Goal: Transaction & Acquisition: Download file/media

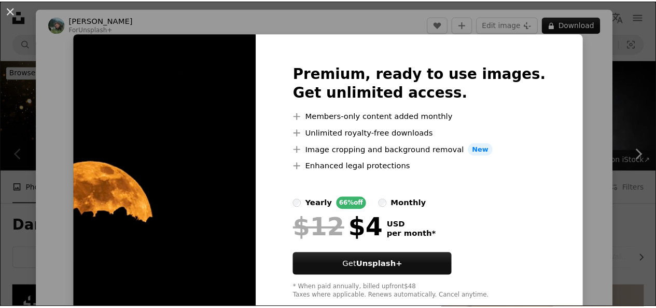
scroll to position [283, 0]
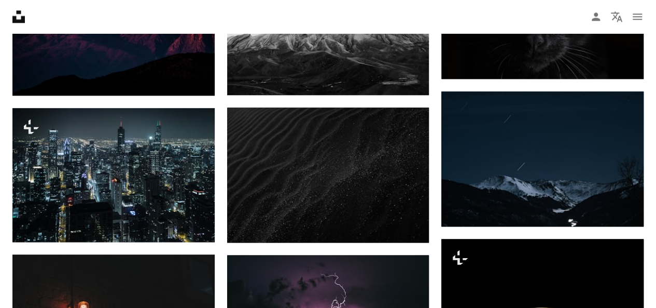
scroll to position [556, 0]
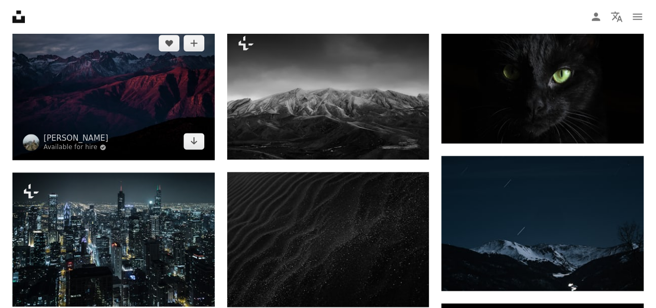
click at [81, 103] on img at bounding box center [113, 91] width 202 height 135
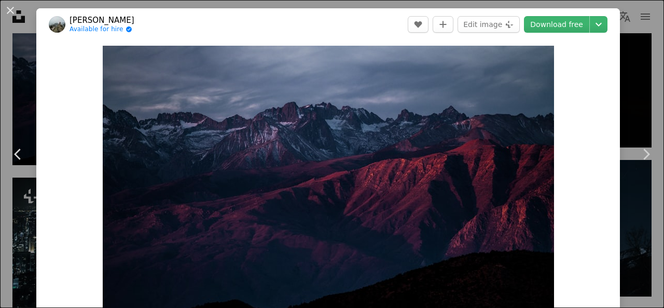
click at [633, 56] on div "An X shape Chevron left Chevron right [PERSON_NAME] Available for hire A checkm…" at bounding box center [332, 154] width 664 height 308
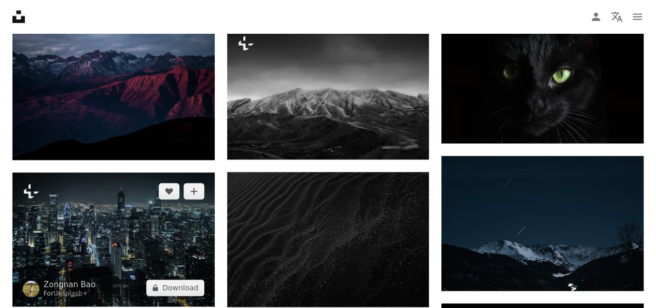
click at [165, 239] on img at bounding box center [113, 239] width 202 height 134
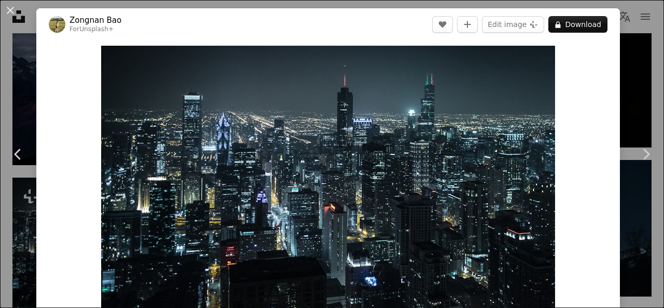
click at [629, 27] on div "An X shape Chevron left Chevron right Zongnan Bao For Unsplash+ A heart A plus …" at bounding box center [332, 154] width 664 height 308
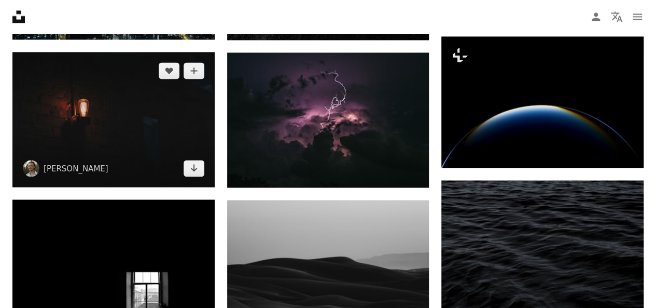
scroll to position [821, 0]
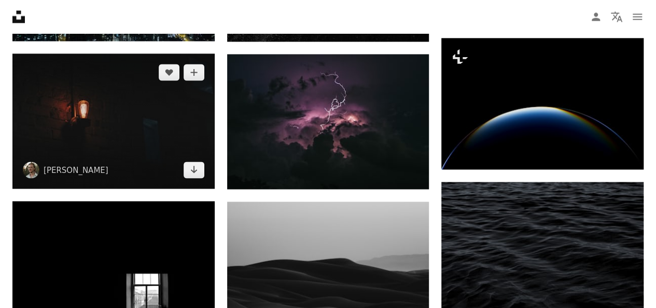
click at [85, 139] on img at bounding box center [113, 120] width 202 height 135
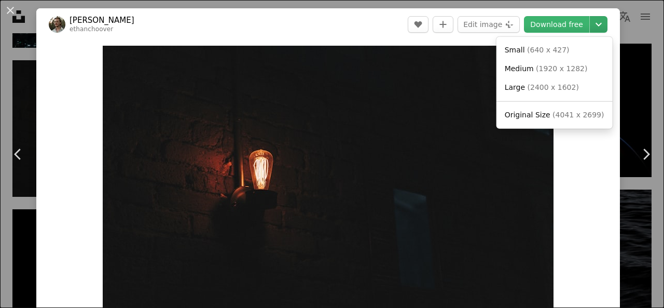
click at [590, 19] on icon "Chevron down" at bounding box center [598, 24] width 17 height 12
click at [543, 74] on span "Medium ( 1920 x 1282 )" at bounding box center [546, 69] width 83 height 10
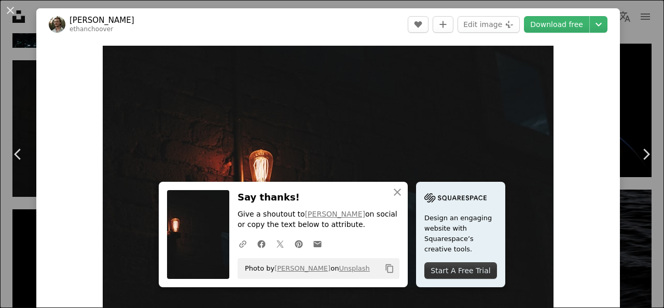
click at [628, 20] on div "An X shape Chevron left Chevron right [PERSON_NAME] ethanchoover A heart A plus…" at bounding box center [332, 154] width 664 height 308
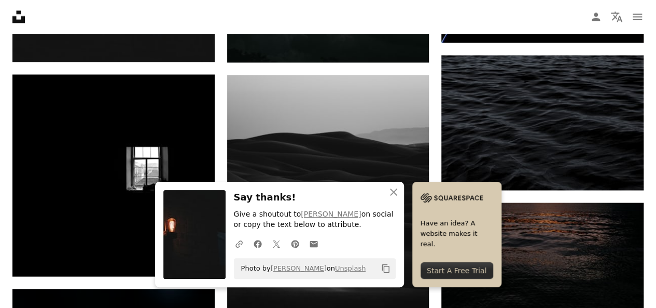
scroll to position [954, 0]
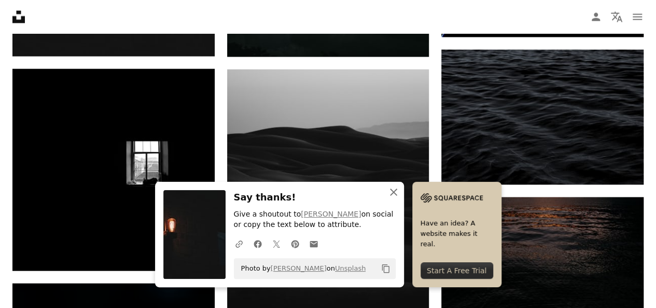
click at [397, 192] on icon "An X shape" at bounding box center [394, 192] width 12 height 12
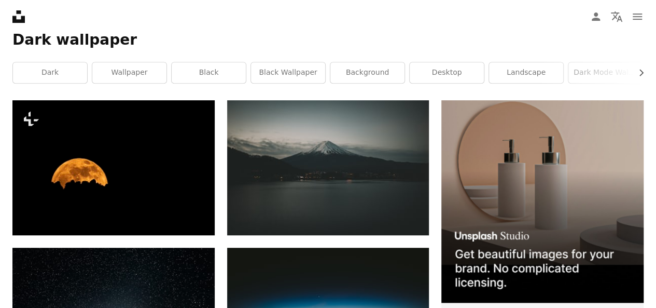
scroll to position [0, 0]
